Goal: Transaction & Acquisition: Book appointment/travel/reservation

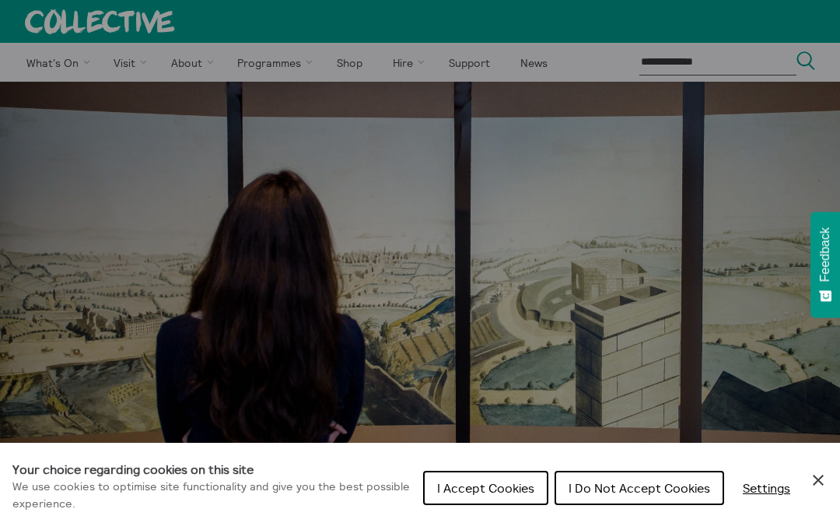
click at [642, 492] on span "I Do Not Accept Cookies" at bounding box center [640, 488] width 142 height 16
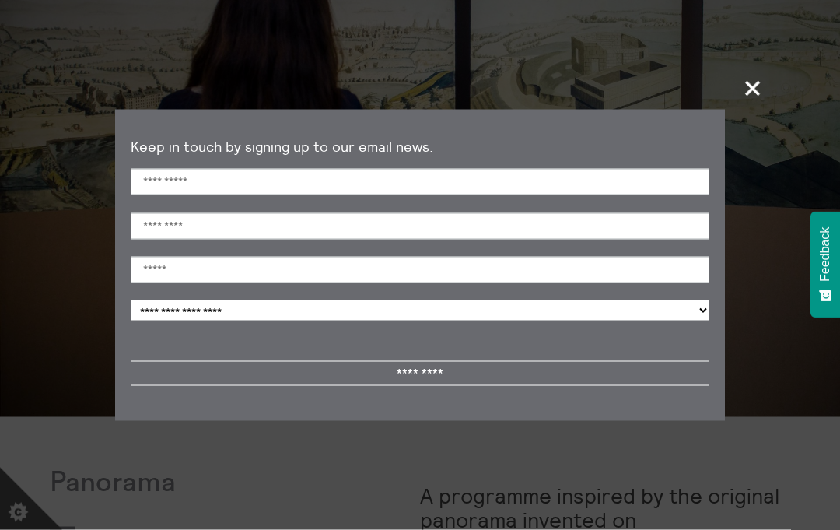
scroll to position [227, 0]
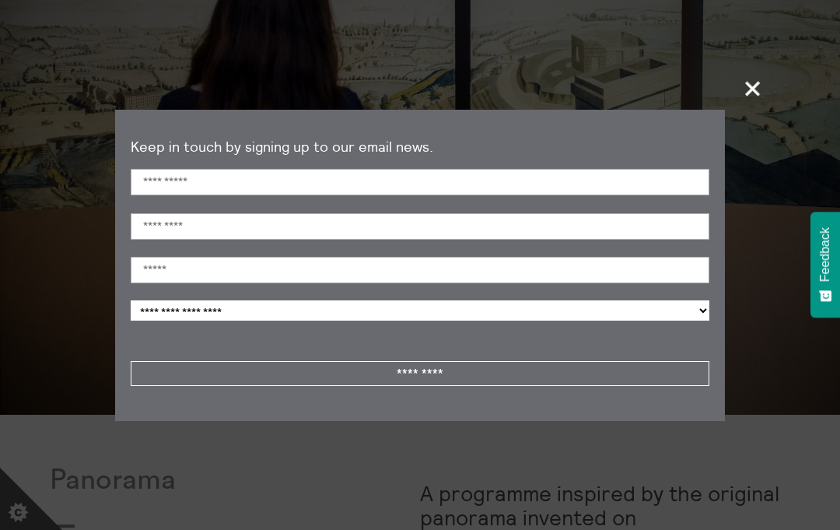
click at [752, 111] on span "+" at bounding box center [754, 88] width 46 height 46
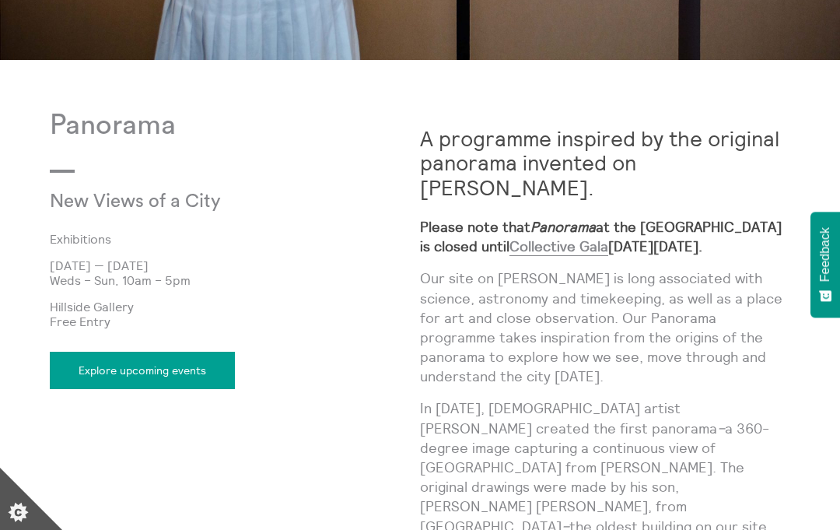
scroll to position [581, 0]
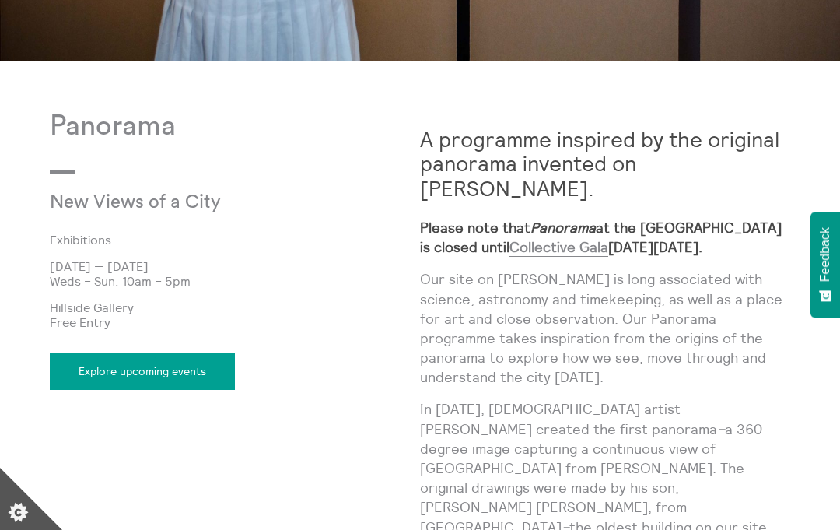
click at [679, 219] on strong "Please note that Panorama at the Hillside Gallery is closed until Collective Ga…" at bounding box center [601, 238] width 362 height 38
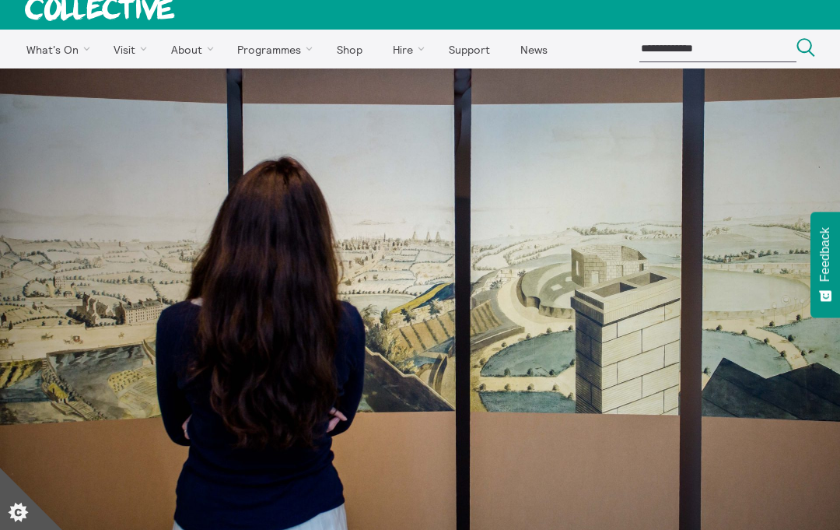
scroll to position [0, 0]
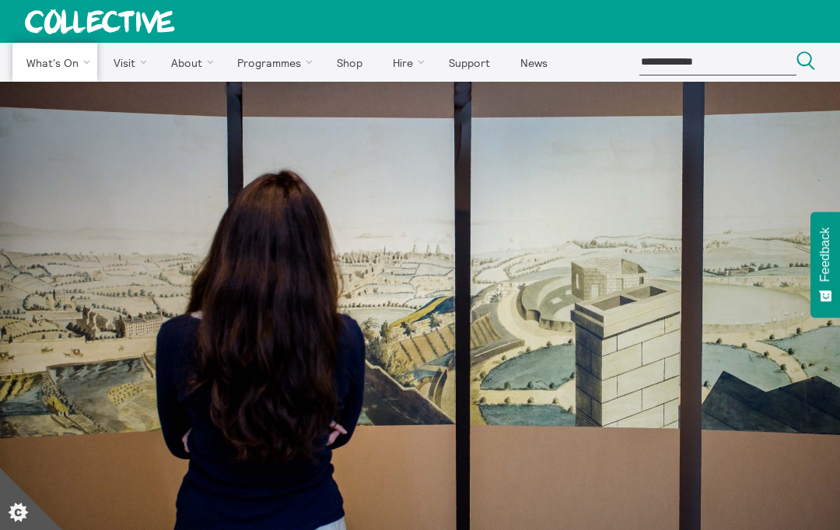
click at [0, 0] on link "Events" at bounding box center [0, 0] width 0 height 0
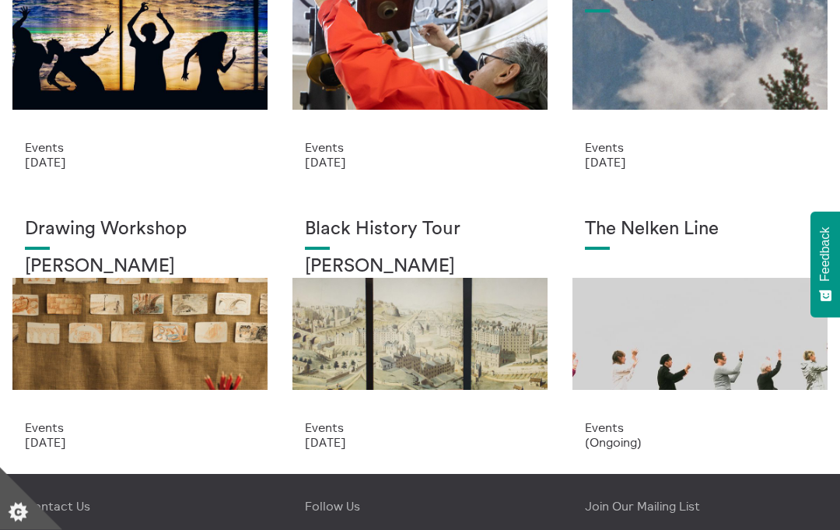
scroll to position [175, 0]
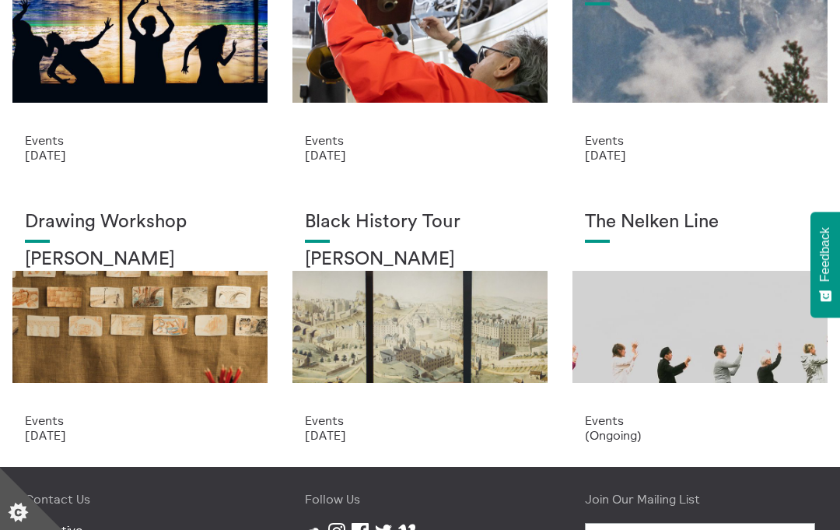
click at [96, 318] on div "Drawing Workshop Annie Lord" at bounding box center [140, 313] width 230 height 202
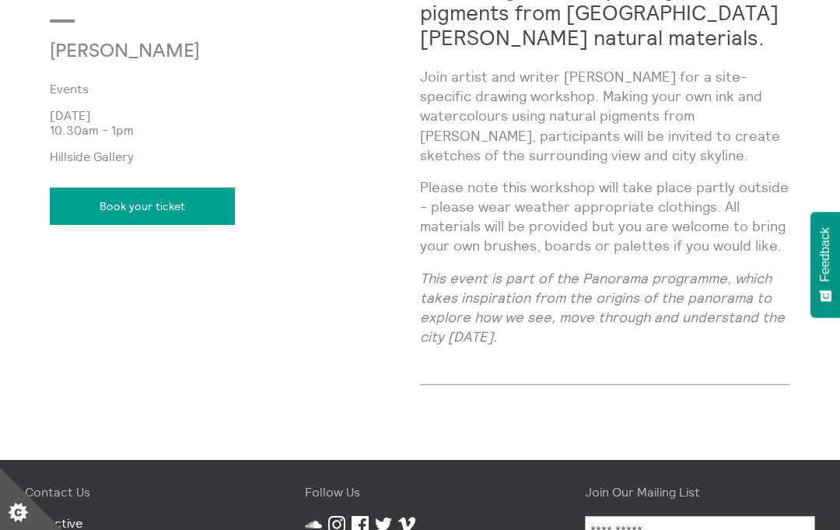
scroll to position [738, 0]
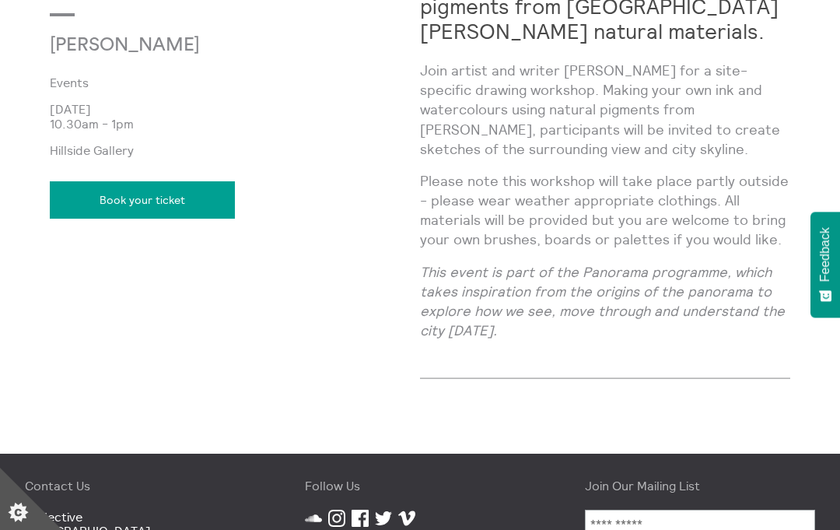
click at [140, 204] on link "Book your ticket" at bounding box center [142, 199] width 185 height 37
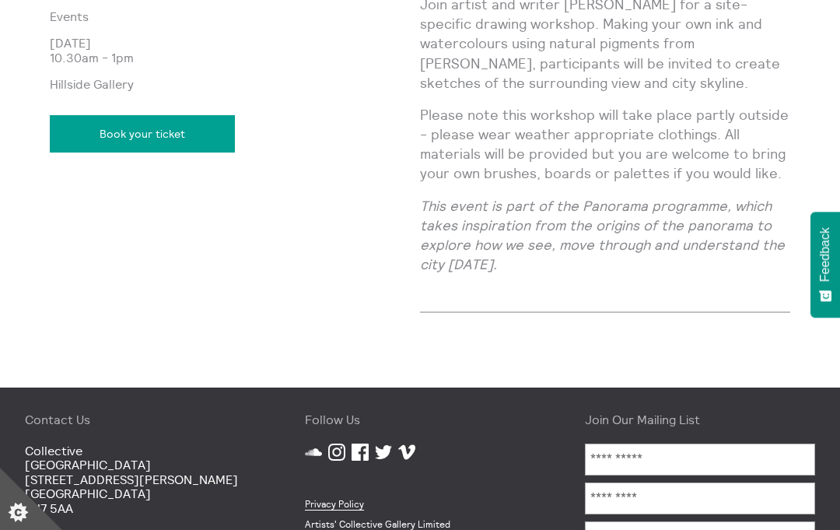
scroll to position [808, 0]
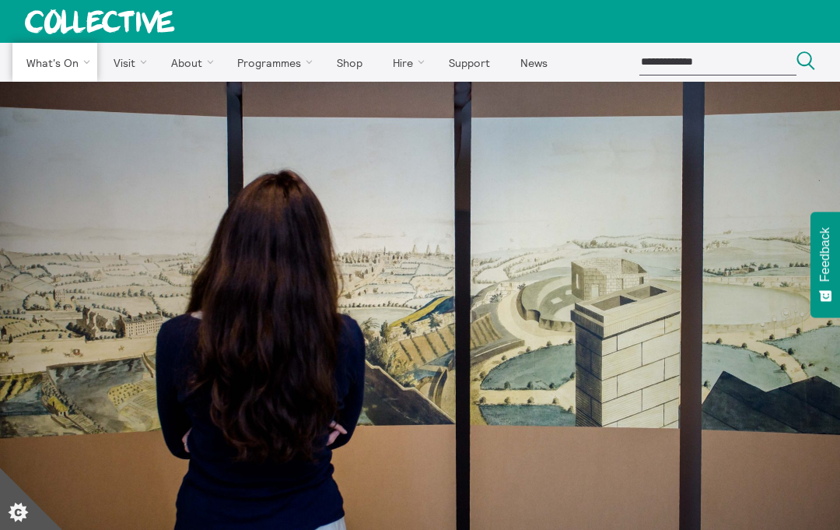
click at [0, 0] on link "Events" at bounding box center [0, 0] width 0 height 0
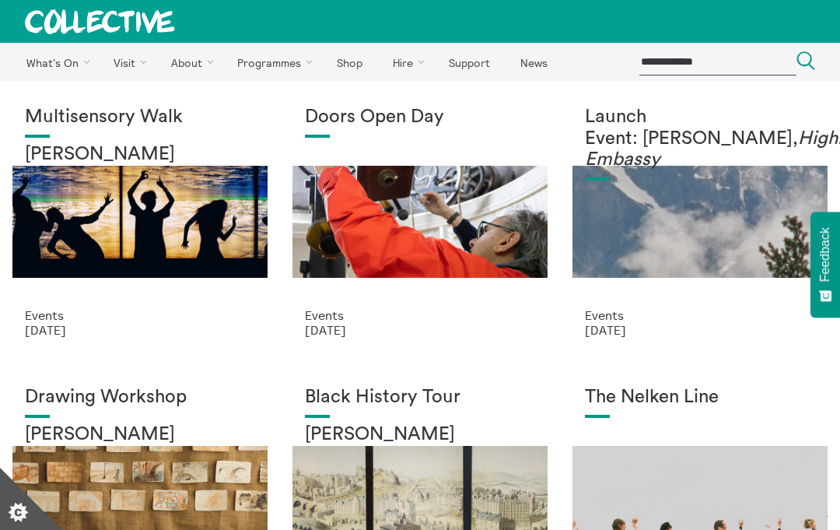
click at [166, 265] on div "Multisensory Walk Alena Ageeva" at bounding box center [140, 208] width 230 height 202
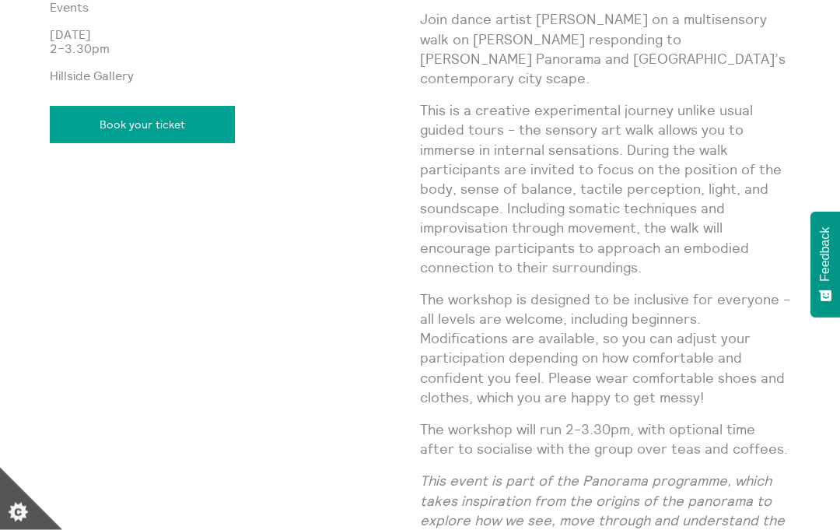
scroll to position [815, 0]
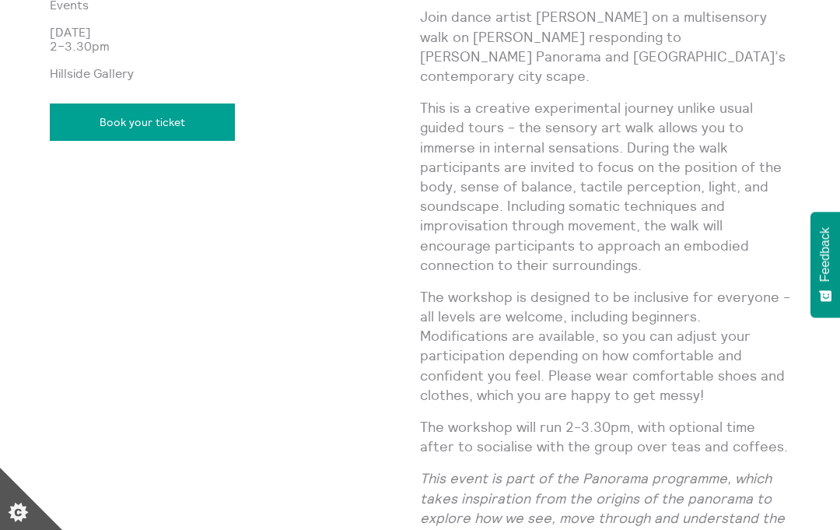
click at [156, 119] on link "Book your ticket" at bounding box center [142, 121] width 185 height 37
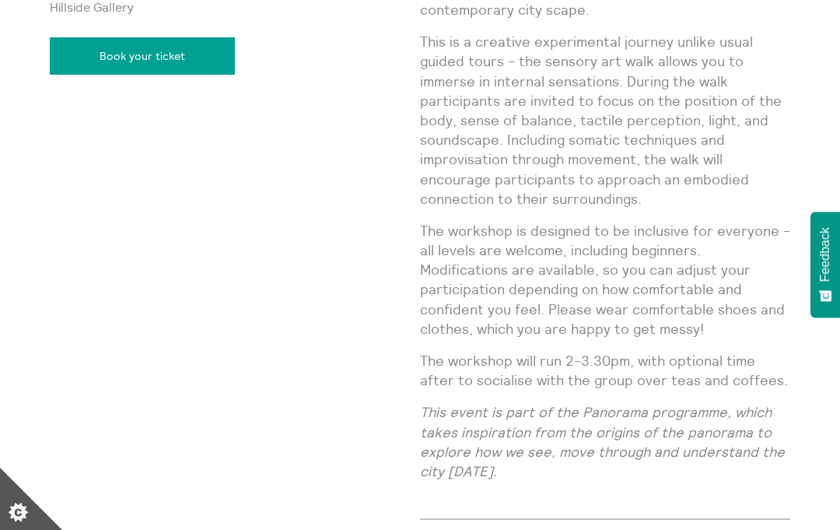
scroll to position [884, 0]
